Goal: Information Seeking & Learning: Find specific page/section

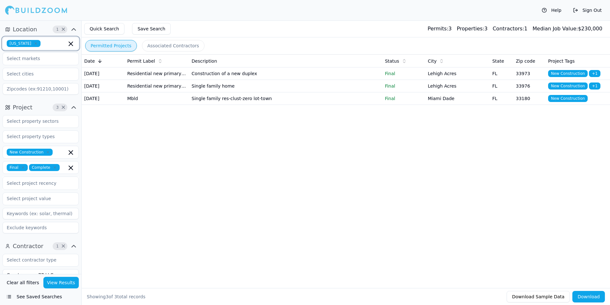
click at [70, 42] on icon "button" at bounding box center [71, 44] width 8 height 8
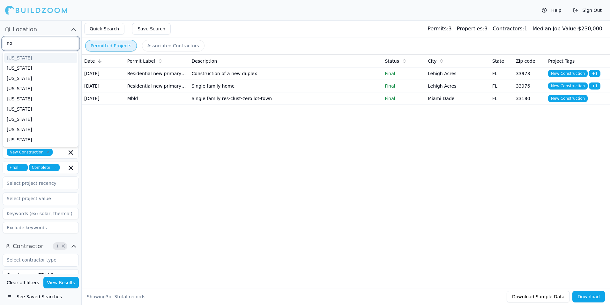
type input "nor"
click at [45, 62] on div "[US_STATE]" at bounding box center [40, 58] width 73 height 10
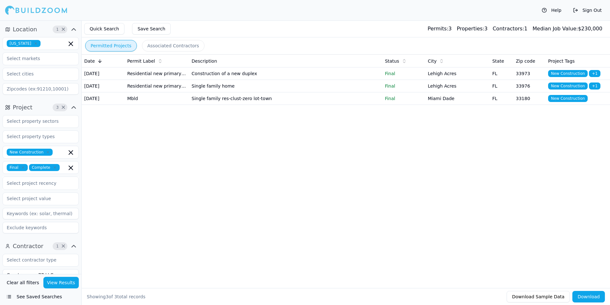
click at [160, 12] on div "Help Sign Out" at bounding box center [305, 10] width 610 height 20
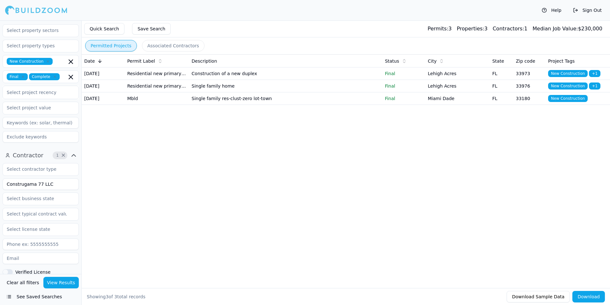
scroll to position [96, 0]
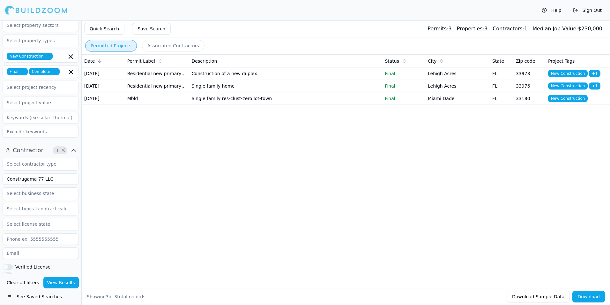
click at [33, 180] on input "Construgama 77 LLC" at bounding box center [41, 178] width 76 height 11
click at [58, 235] on button "View Results" at bounding box center [61, 281] width 36 height 11
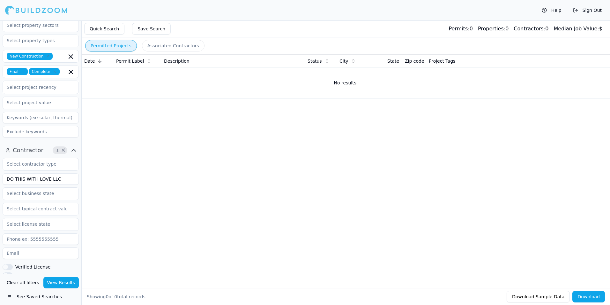
click at [22, 70] on icon "button" at bounding box center [23, 72] width 4 height 4
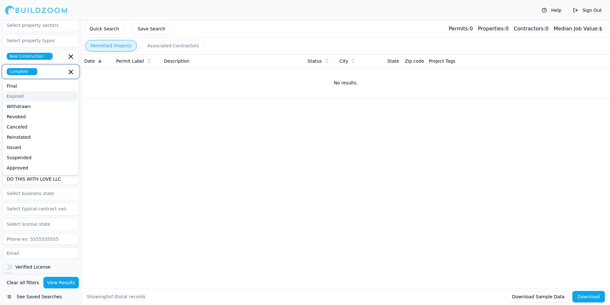
click at [31, 71] on icon "button" at bounding box center [33, 72] width 4 height 4
click at [46, 55] on icon "button" at bounding box center [48, 56] width 4 height 4
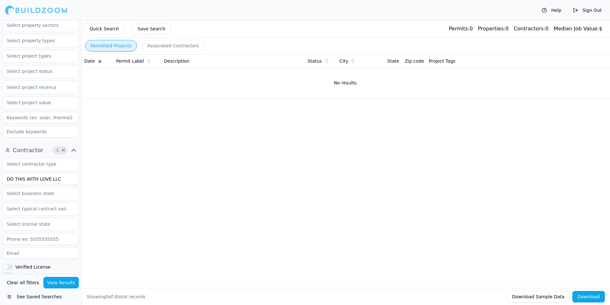
click at [61, 235] on button "View Results" at bounding box center [61, 281] width 36 height 11
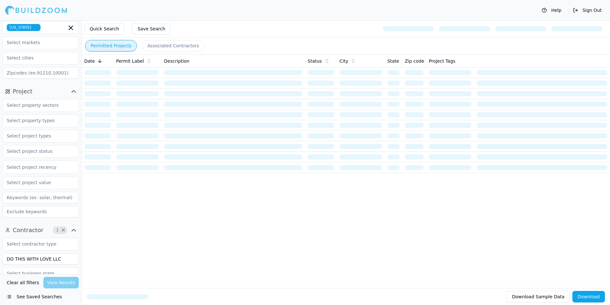
scroll to position [32, 0]
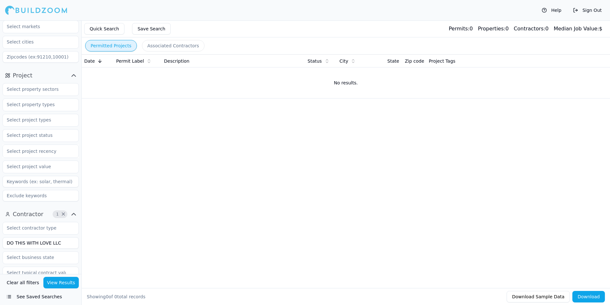
click at [62, 235] on input "DO THIS WITH LOVE LLC" at bounding box center [41, 242] width 76 height 11
drag, startPoint x: 57, startPoint y: 243, endPoint x: 49, endPoint y: 243, distance: 8.6
click at [49, 235] on input "DO THIS WITH LOVE LLC" at bounding box center [41, 242] width 76 height 11
type input "DO THIS WITH LOVE"
click at [61, 235] on button "View Results" at bounding box center [61, 281] width 36 height 11
